Goal: Use online tool/utility: Utilize a website feature to perform a specific function

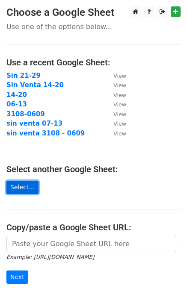
click at [22, 189] on link "Select..." at bounding box center [22, 187] width 32 height 13
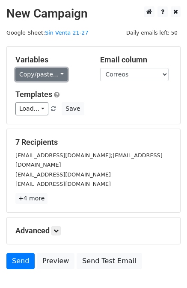
click at [49, 70] on link "Copy/paste..." at bounding box center [41, 74] width 52 height 13
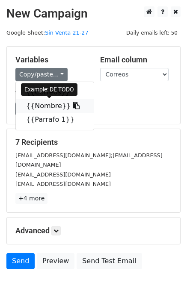
click at [46, 107] on link "{{Nombre}}" at bounding box center [55, 106] width 78 height 14
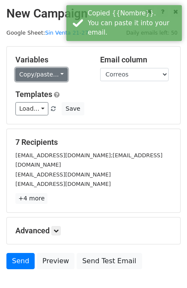
click at [59, 71] on link "Copy/paste..." at bounding box center [41, 74] width 52 height 13
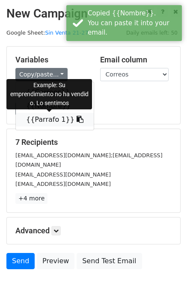
click at [50, 122] on link "{{Parrafo 1}}" at bounding box center [55, 120] width 78 height 14
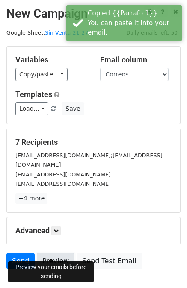
click at [49, 253] on link "Preview" at bounding box center [56, 261] width 38 height 16
